Goal: Contribute content

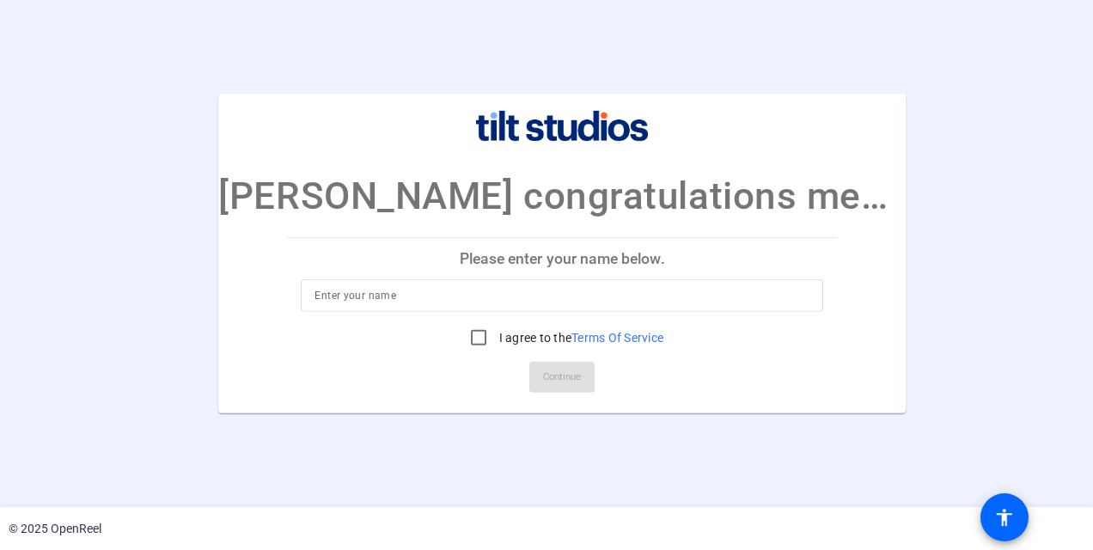
click at [519, 306] on div at bounding box center [561, 295] width 495 height 33
type input "[PERSON_NAME]"
click at [472, 333] on input "I agree to the Terms Of Service" at bounding box center [478, 337] width 34 height 34
checkbox input "true"
click at [555, 383] on span "Continue" at bounding box center [562, 377] width 38 height 26
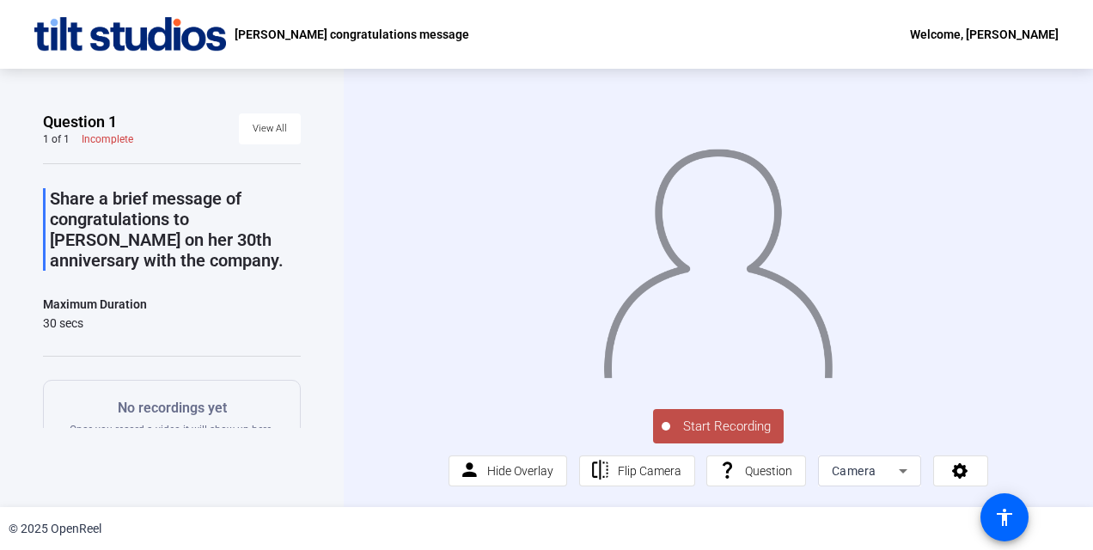
click at [715, 424] on span "Start Recording" at bounding box center [726, 427] width 113 height 20
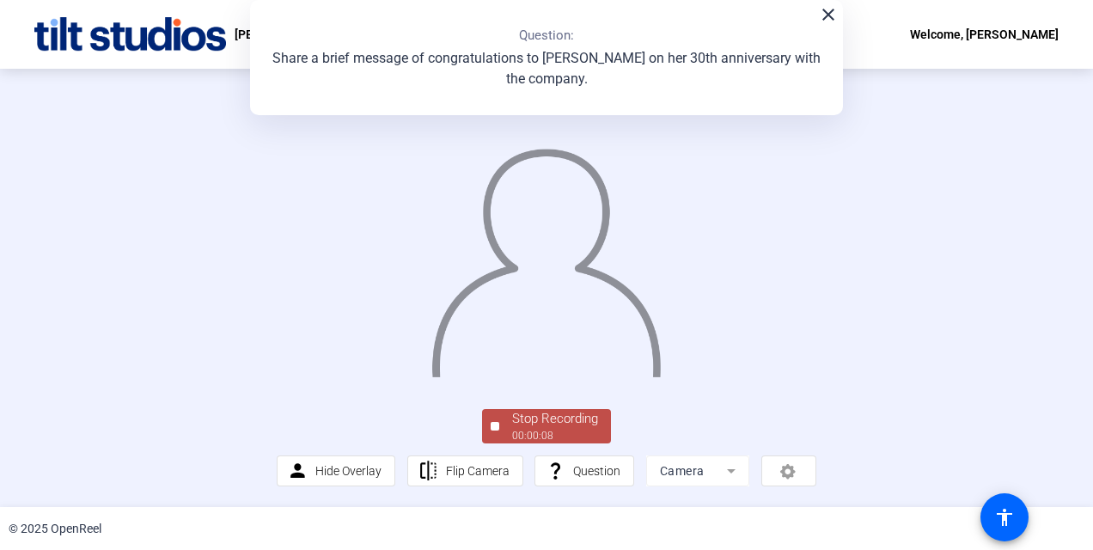
click at [826, 15] on mat-icon "close" at bounding box center [828, 14] width 21 height 21
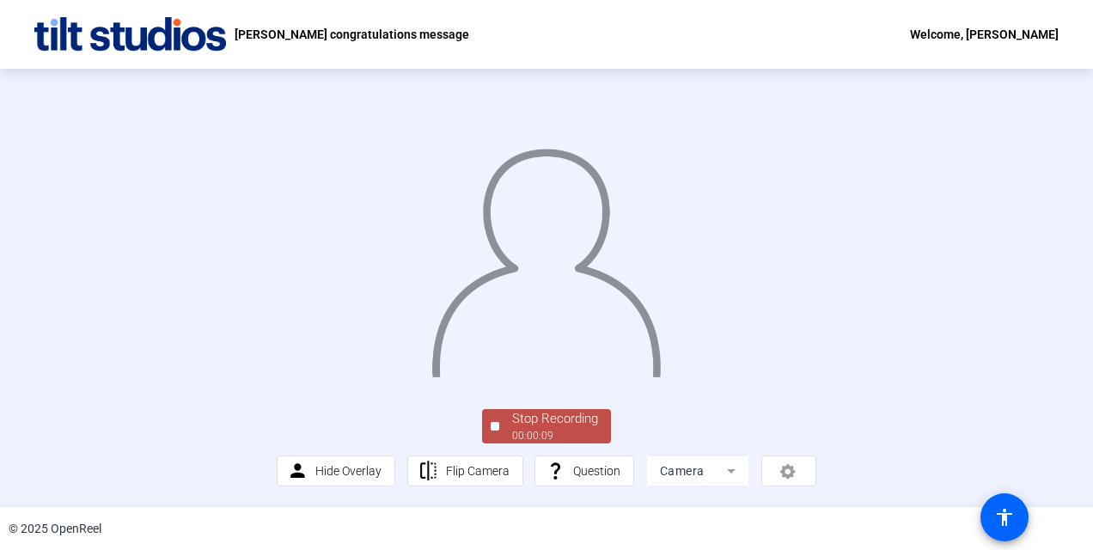
click at [545, 420] on div "Stop Recording" at bounding box center [555, 419] width 86 height 20
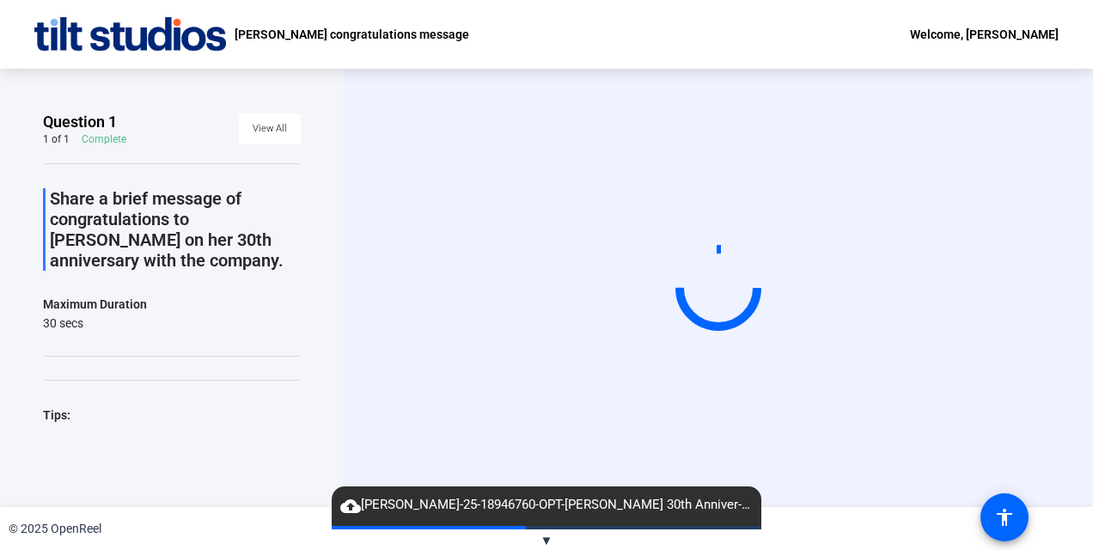
click at [438, 510] on span "cloud_upload [PERSON_NAME]-25-18946760-OPT-[PERSON_NAME] 30th Anniver-[PERSON_N…" at bounding box center [547, 505] width 430 height 21
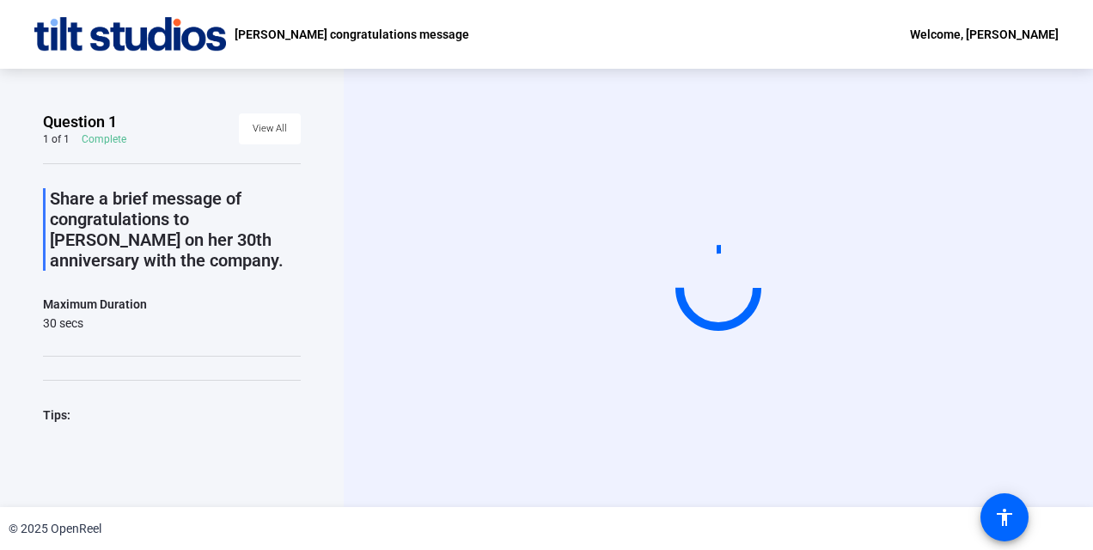
click at [1043, 252] on div "Start Recording" at bounding box center [718, 288] width 749 height 438
click at [1000, 519] on mat-icon "accessibility" at bounding box center [1004, 517] width 21 height 21
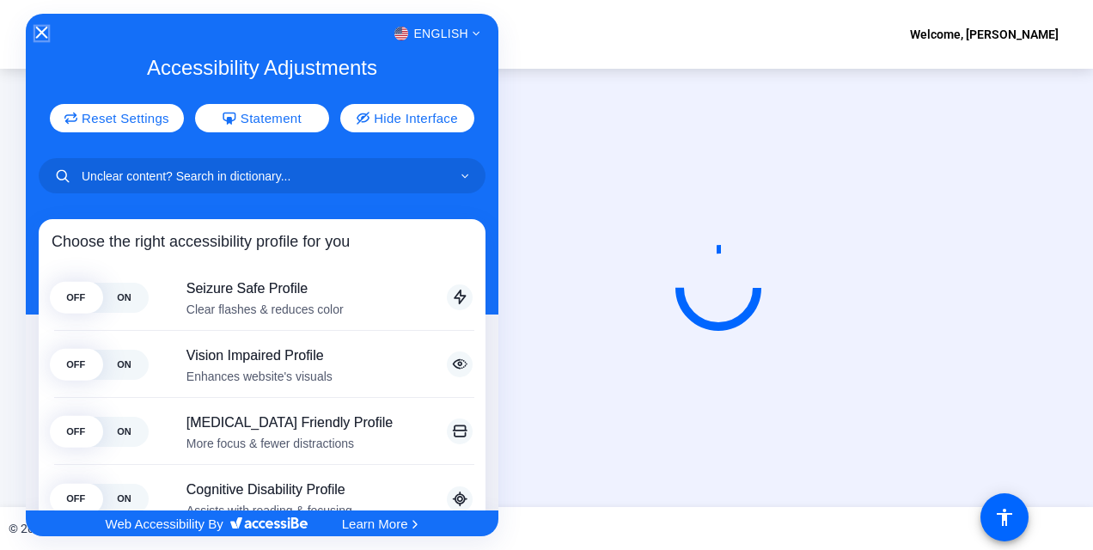
click at [44, 31] on icon "Close Accessibility Interface" at bounding box center [42, 33] width 12 height 12
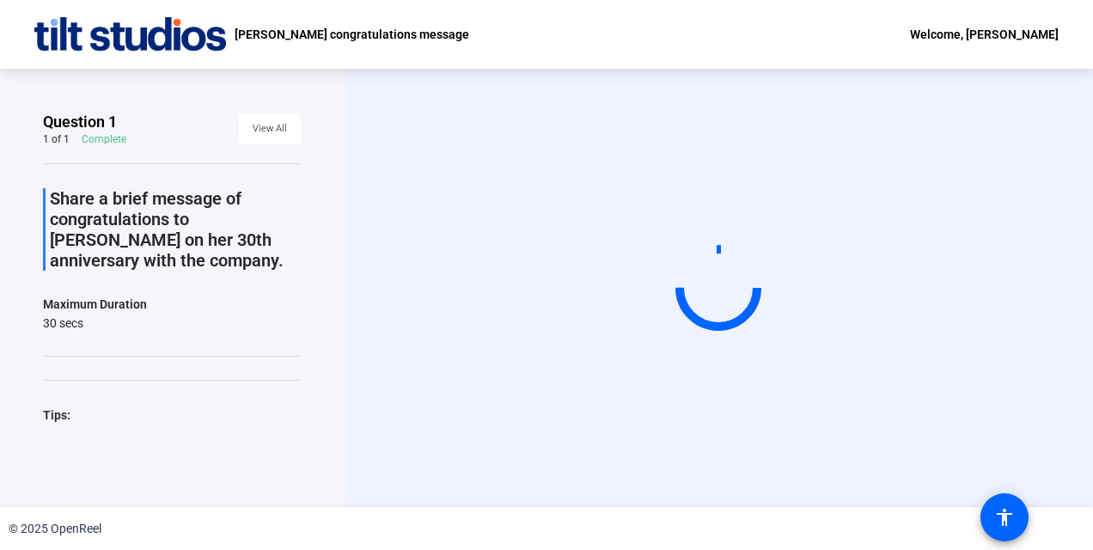
click at [108, 222] on p "Share a brief message of congratulations to [PERSON_NAME] on her 30th anniversa…" at bounding box center [175, 229] width 251 height 82
click at [119, 312] on div "Maximum Duration" at bounding box center [95, 304] width 104 height 21
click at [102, 136] on div "Complete" at bounding box center [104, 139] width 45 height 14
click at [253, 122] on span "View All" at bounding box center [270, 129] width 34 height 26
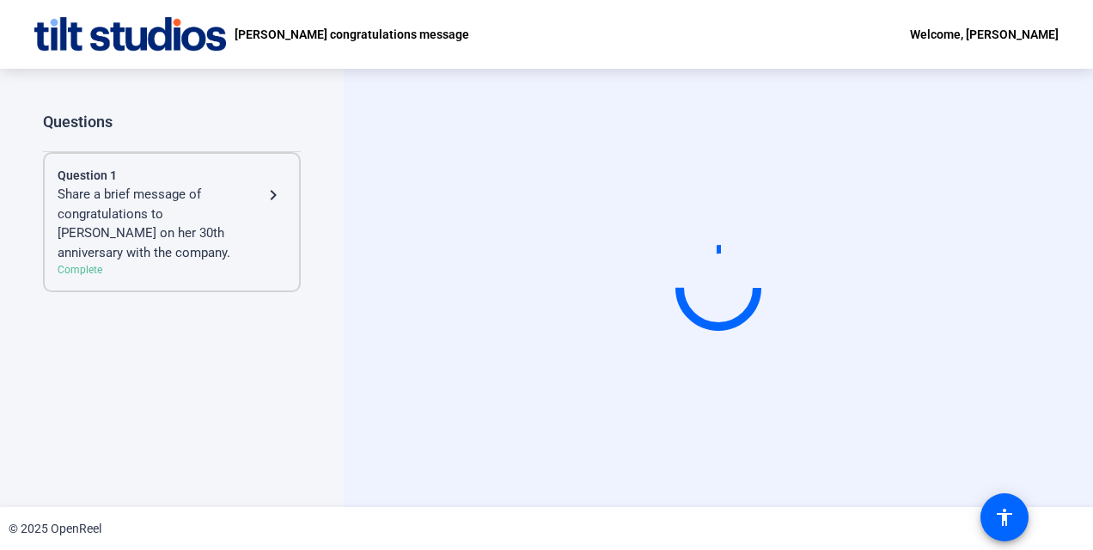
click at [287, 188] on div "Question 1 Share a brief message of congratulations to [PERSON_NAME] on her 30t…" at bounding box center [172, 222] width 258 height 140
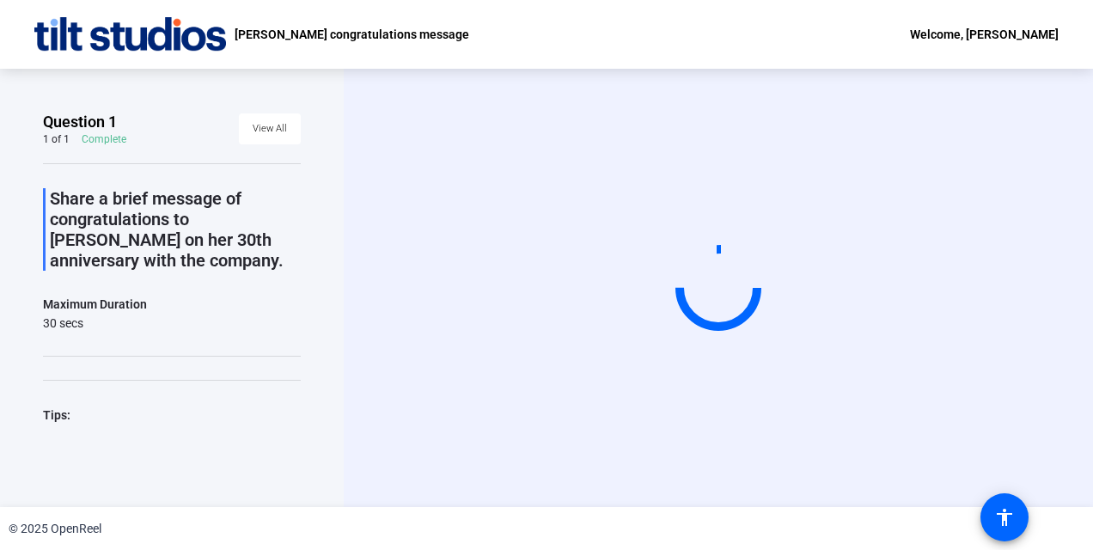
click at [1045, 177] on div "Start Recording" at bounding box center [718, 288] width 749 height 438
